Goal: Task Accomplishment & Management: Use online tool/utility

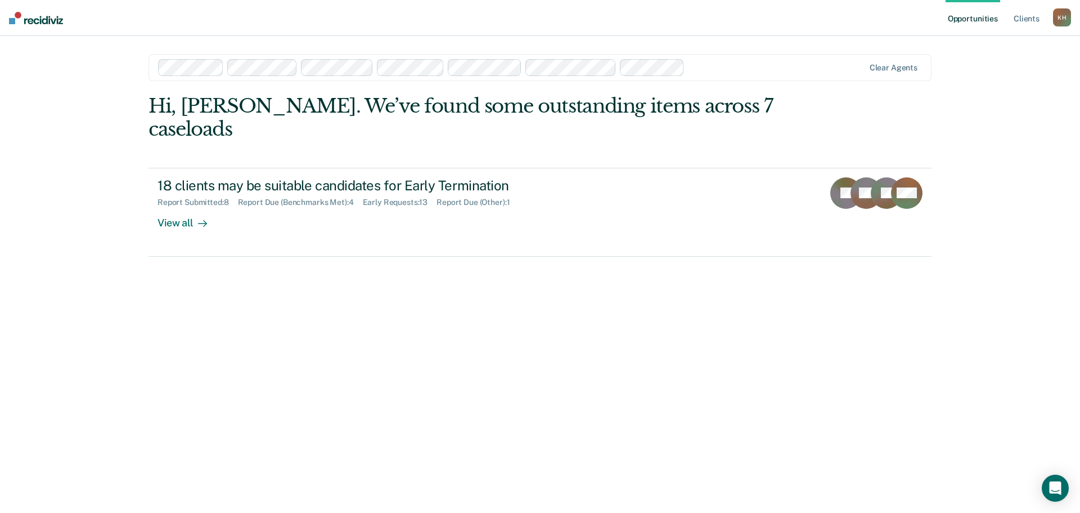
click at [1059, 20] on div "K H" at bounding box center [1062, 17] width 18 height 18
click at [1002, 42] on link "Profile" at bounding box center [1017, 46] width 91 height 10
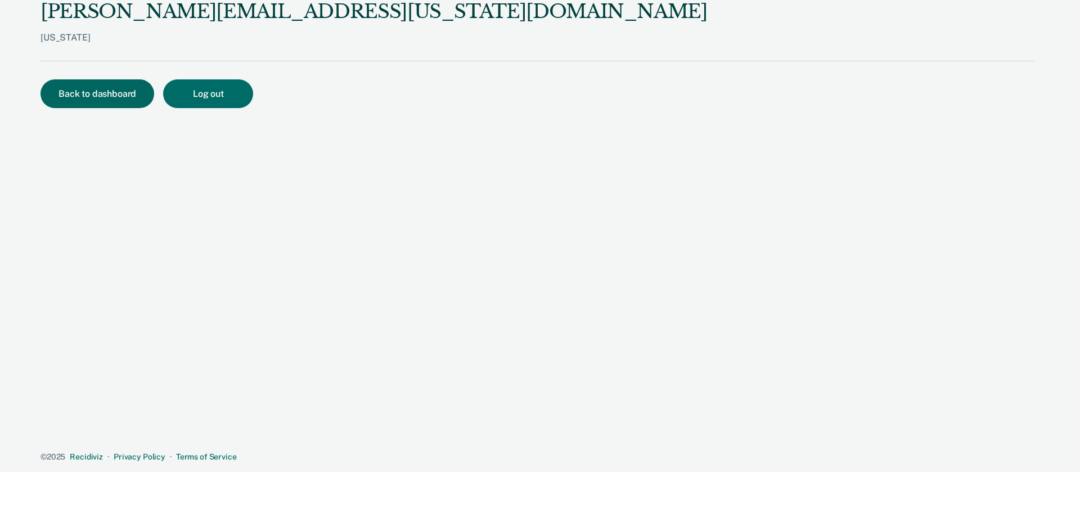
click at [75, 98] on button "Back to dashboard" at bounding box center [98, 93] width 114 height 29
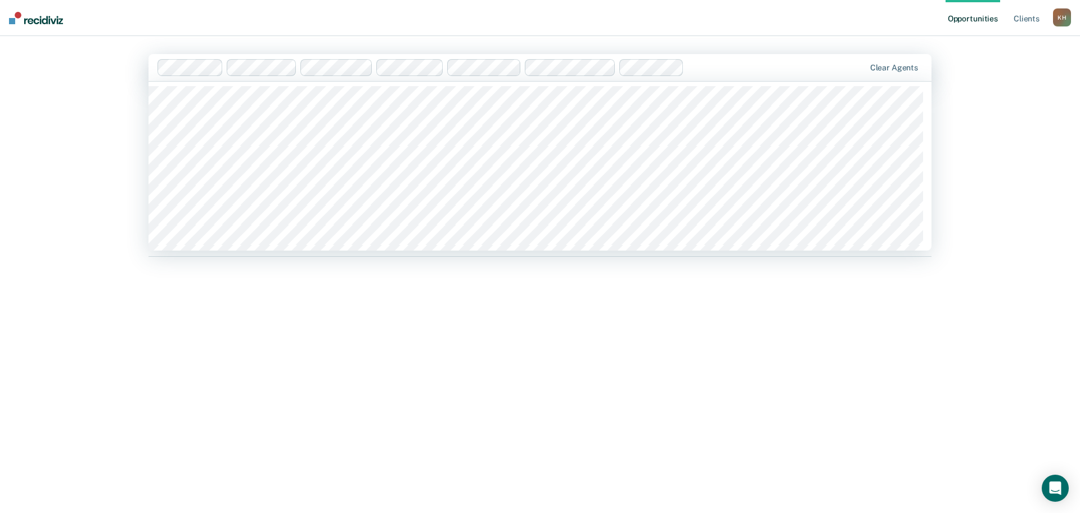
click at [776, 71] on div at bounding box center [777, 67] width 176 height 13
type input "bri"
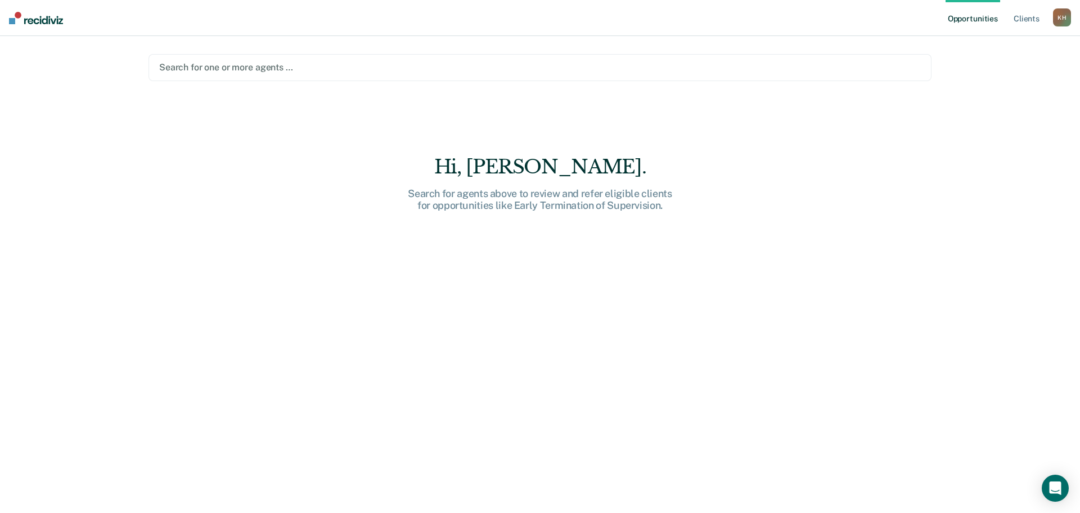
click at [367, 64] on div at bounding box center [540, 67] width 762 height 13
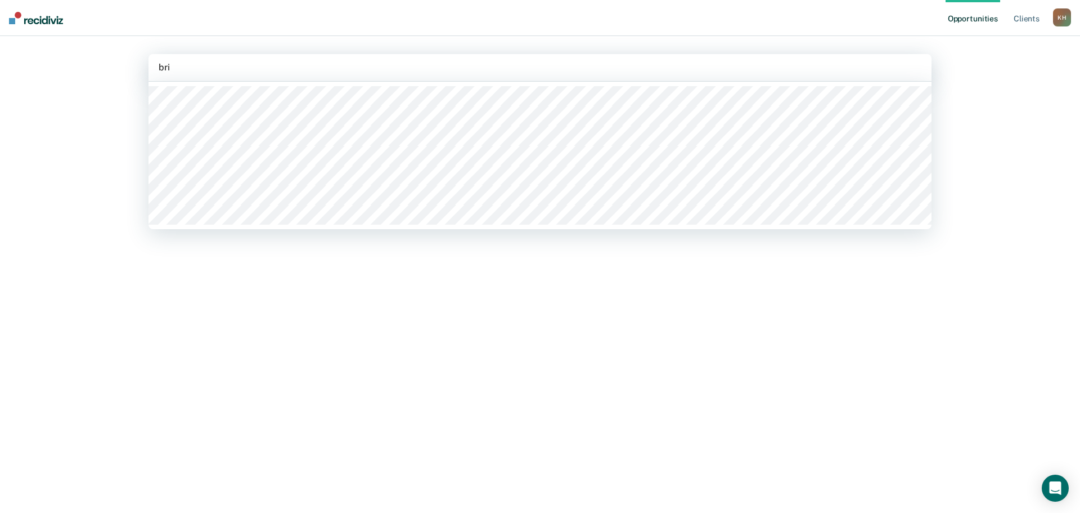
type input "brit"
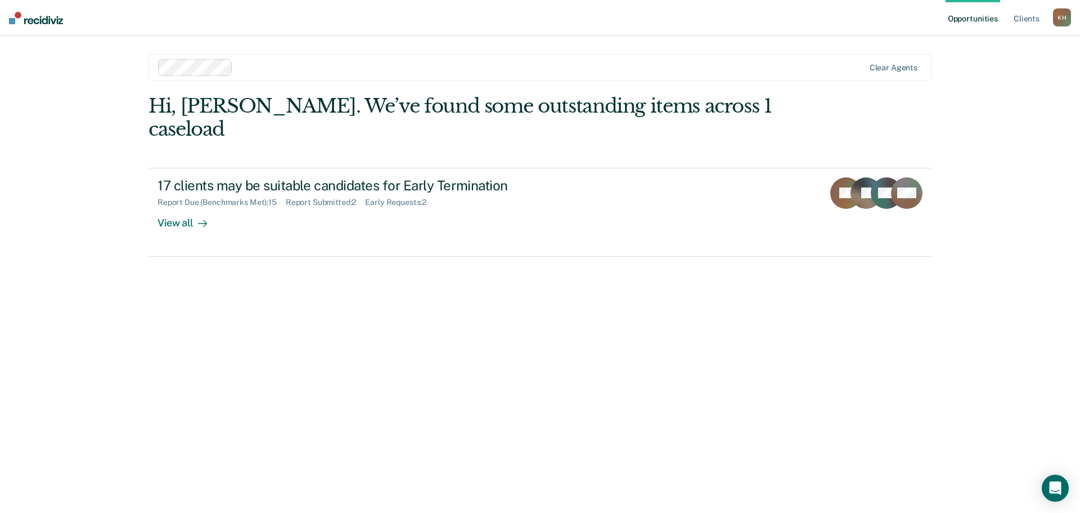
click at [880, 120] on div "Hi, [PERSON_NAME]. We’ve found some outstanding items across 1 caseload 17 clie…" at bounding box center [540, 176] width 783 height 162
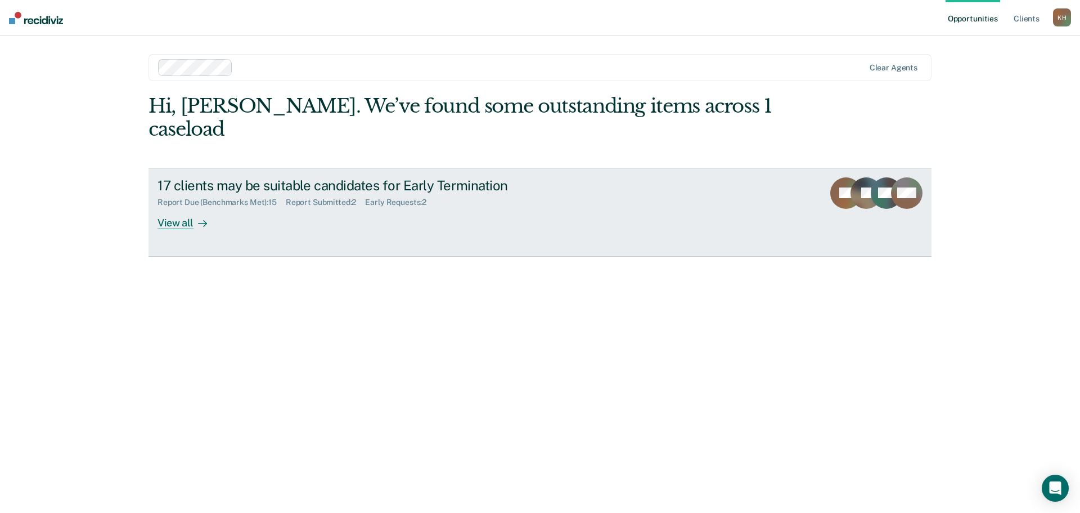
click at [185, 207] on div "View all" at bounding box center [189, 218] width 63 height 22
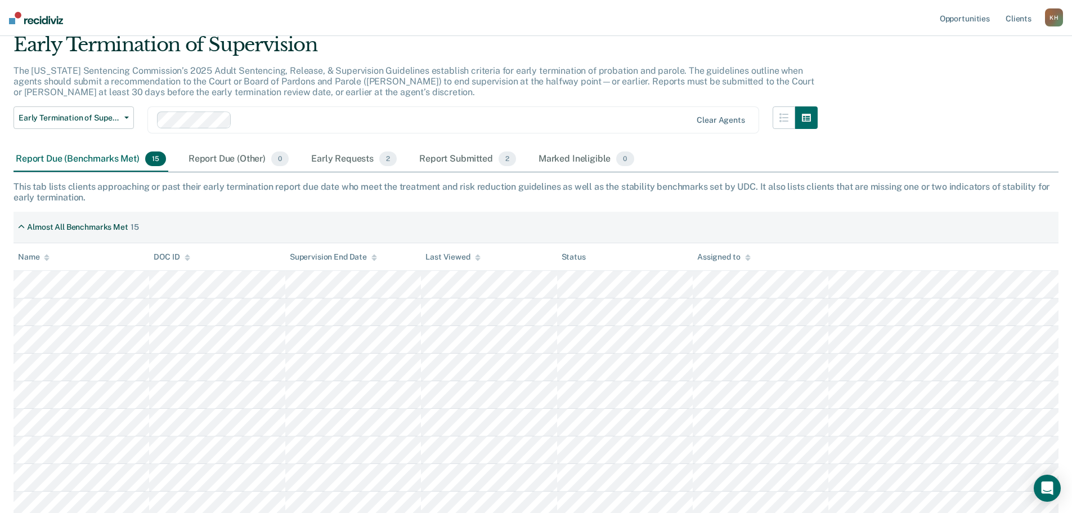
scroll to position [16, 0]
